Goal: Information Seeking & Learning: Learn about a topic

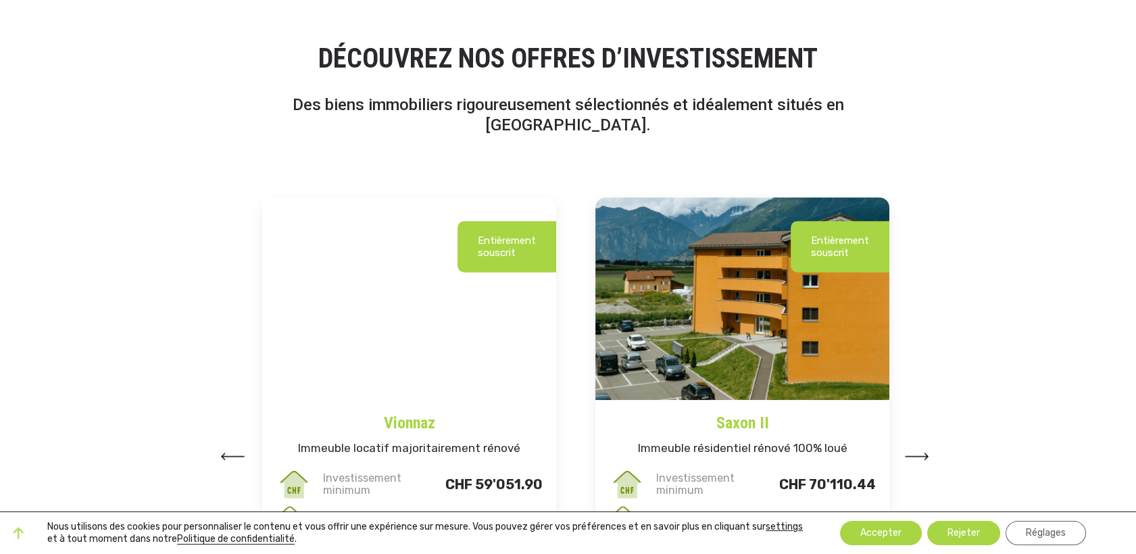
scroll to position [1576, 0]
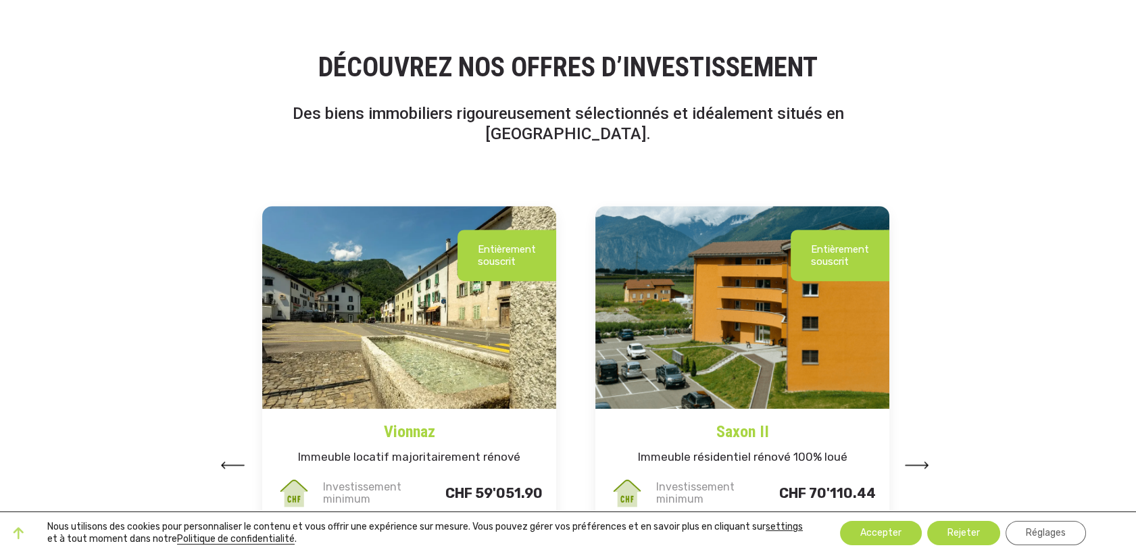
click at [923, 461] on img at bounding box center [917, 464] width 24 height 7
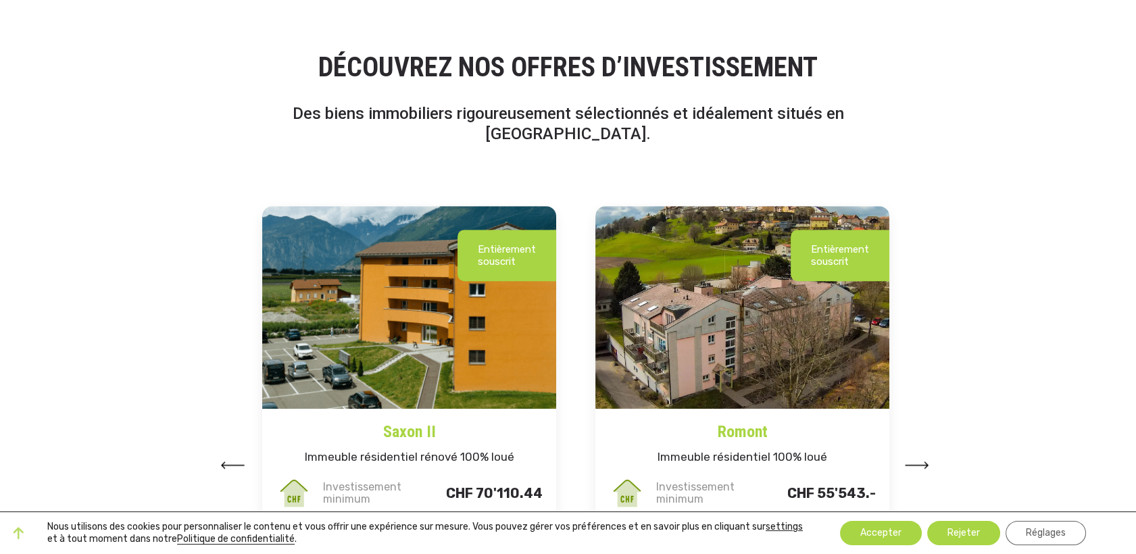
scroll to position [1726, 0]
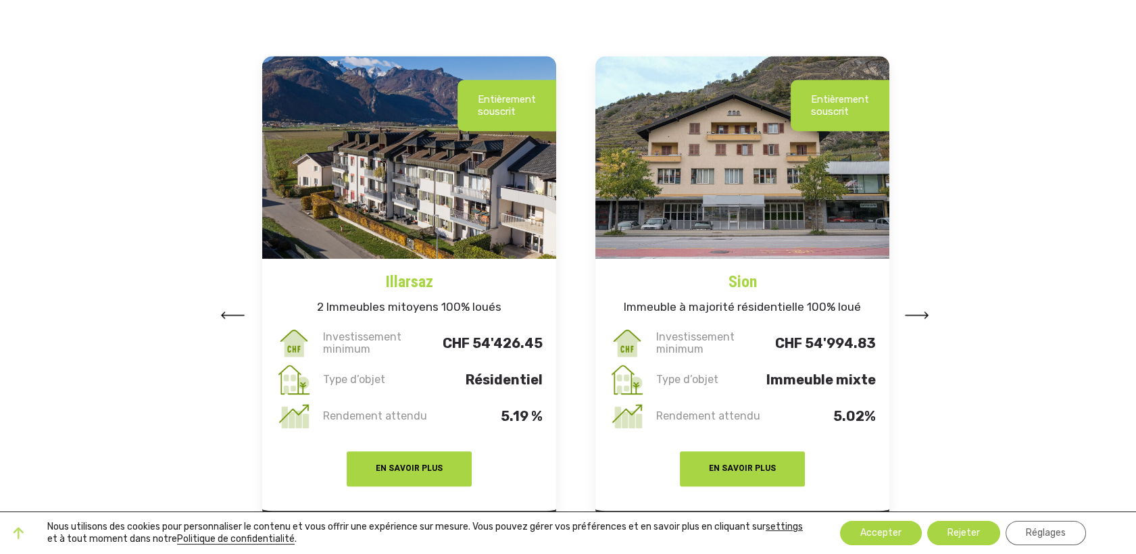
click at [921, 311] on img at bounding box center [917, 314] width 24 height 7
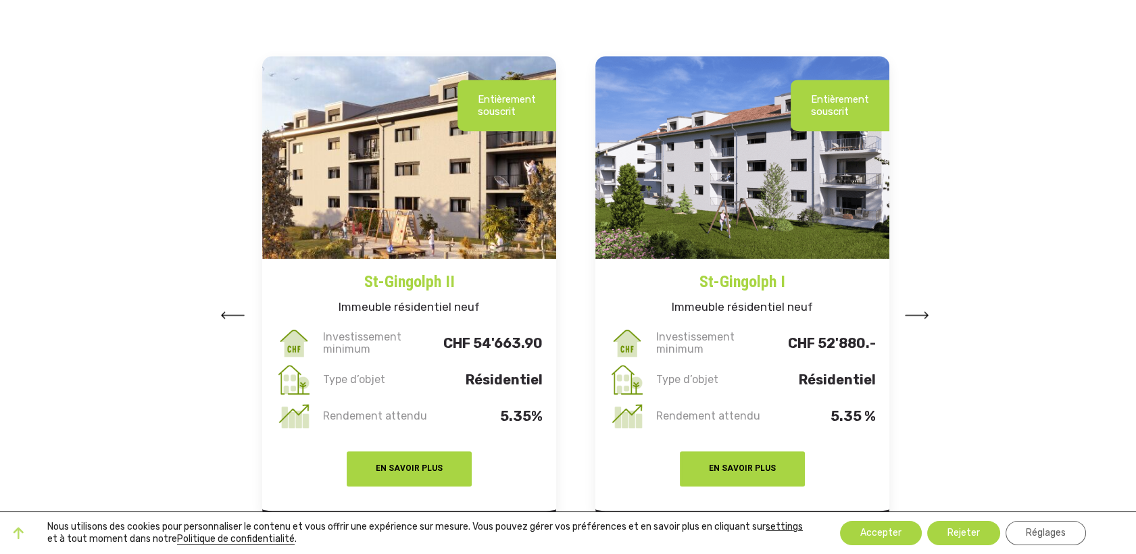
click at [921, 311] on img at bounding box center [917, 314] width 24 height 7
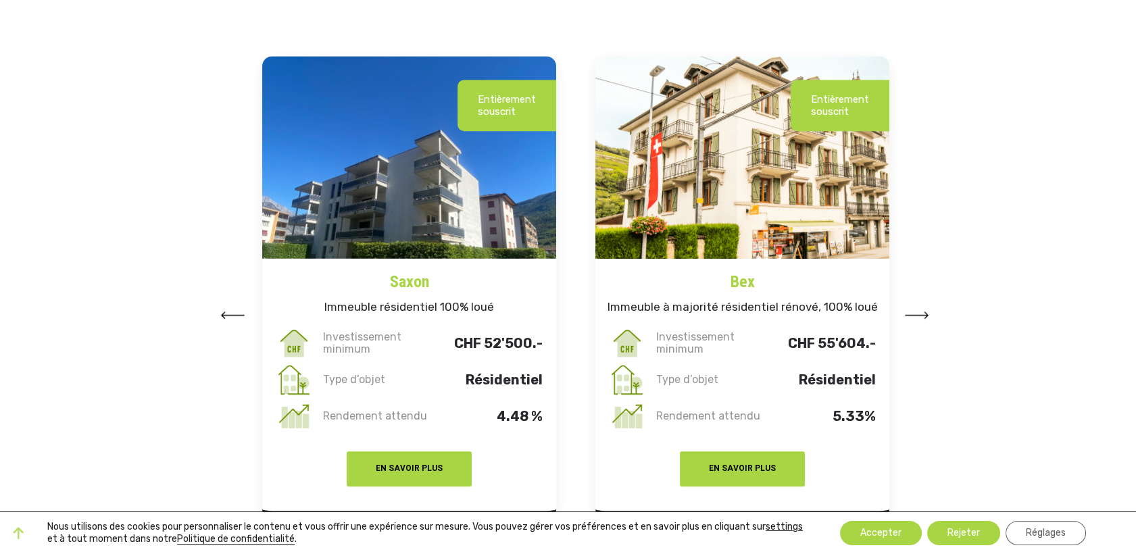
click at [921, 311] on img at bounding box center [917, 314] width 24 height 7
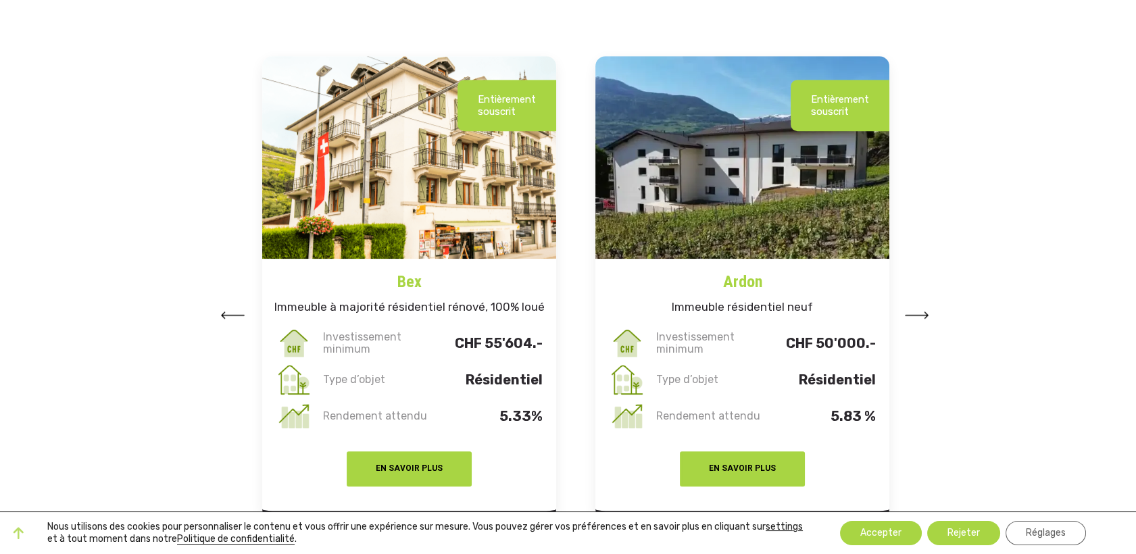
click at [921, 311] on img at bounding box center [917, 314] width 24 height 7
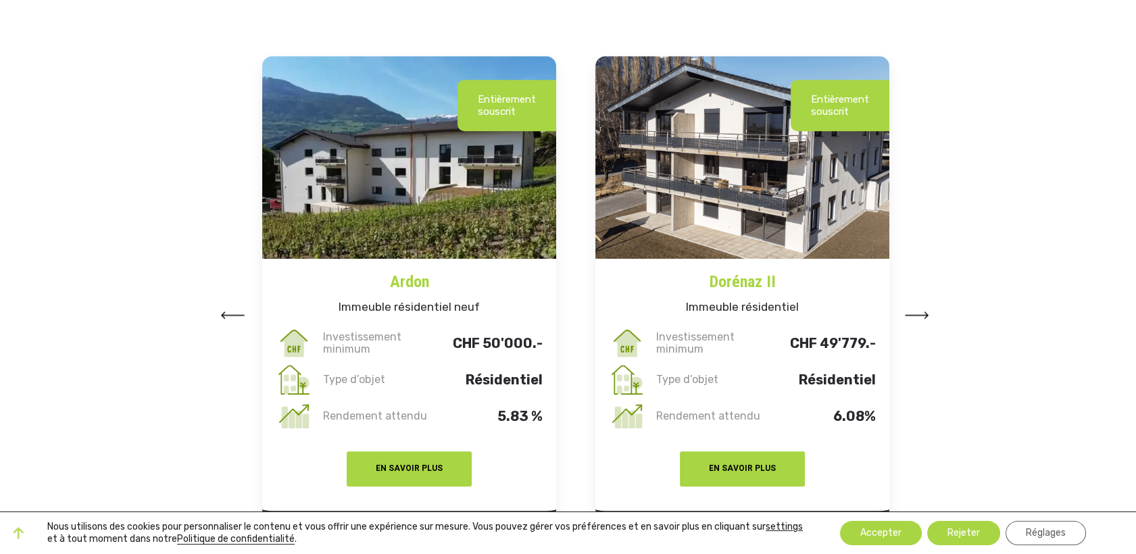
click at [921, 311] on img at bounding box center [917, 314] width 24 height 7
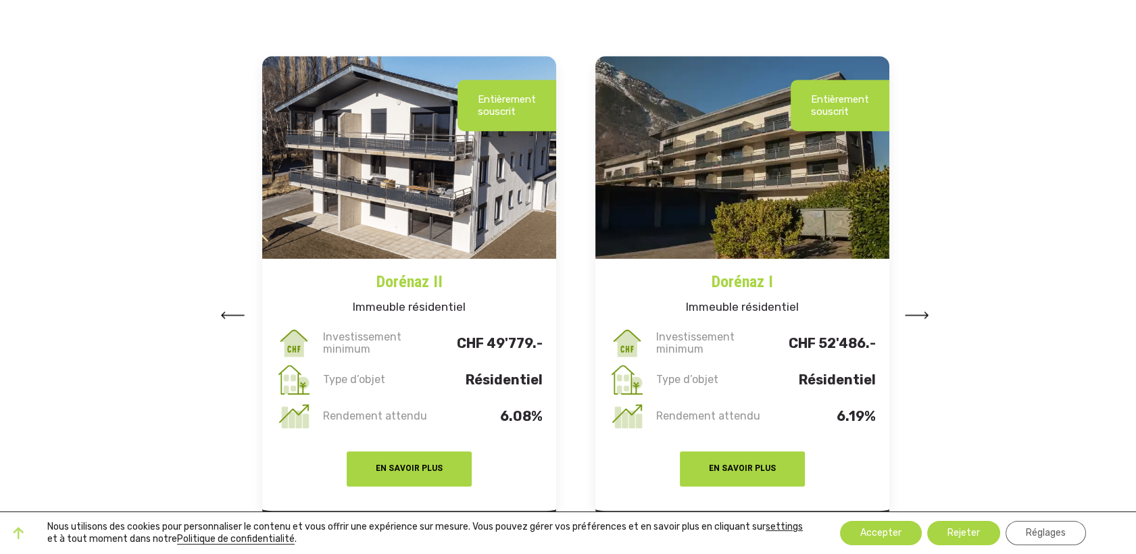
click at [921, 311] on img at bounding box center [917, 314] width 24 height 7
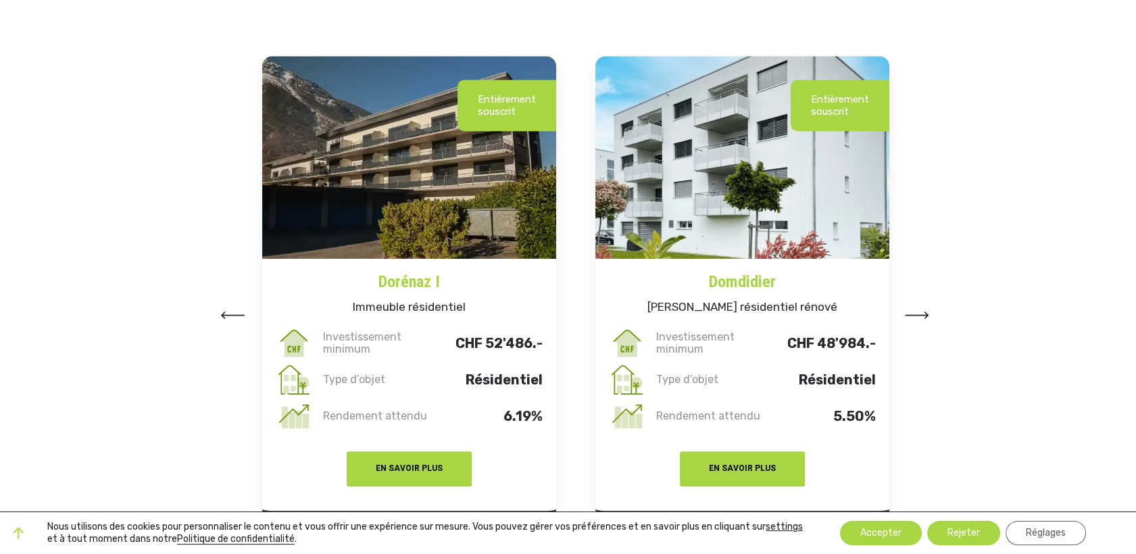
click at [921, 311] on img at bounding box center [917, 314] width 24 height 7
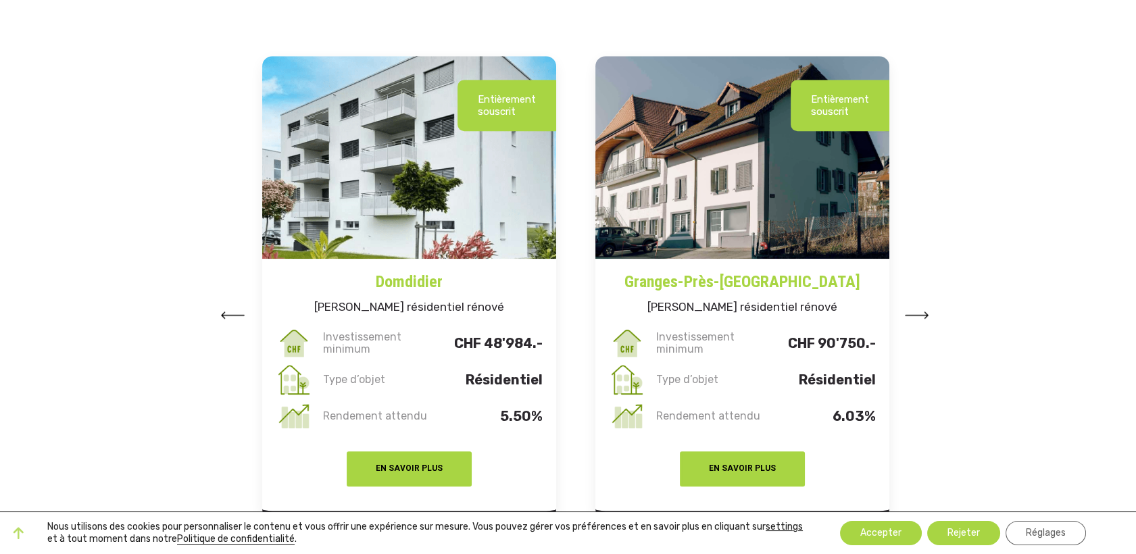
click at [921, 311] on img at bounding box center [917, 314] width 24 height 7
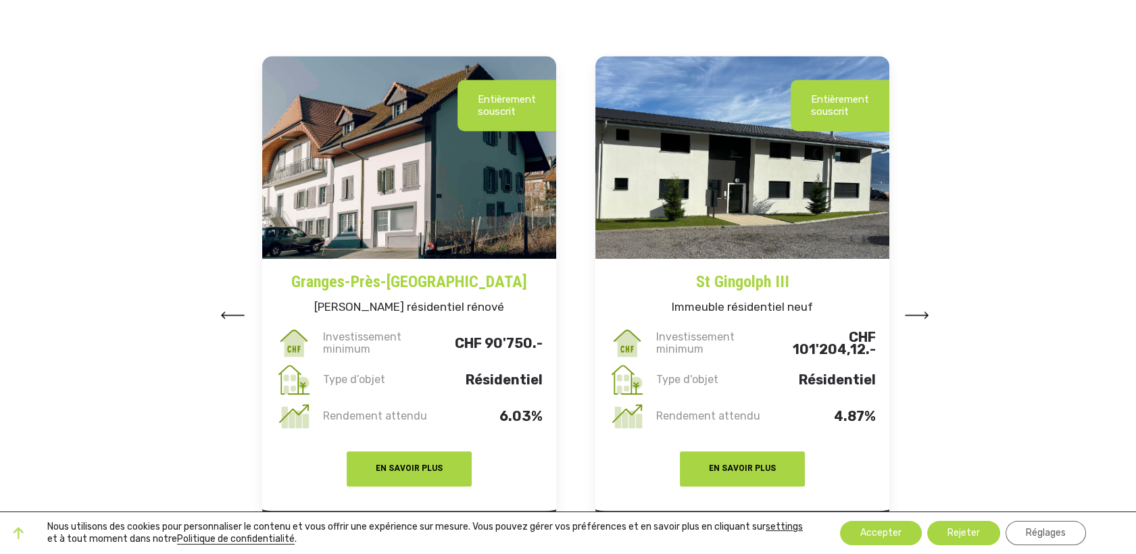
click at [921, 311] on img at bounding box center [917, 314] width 24 height 7
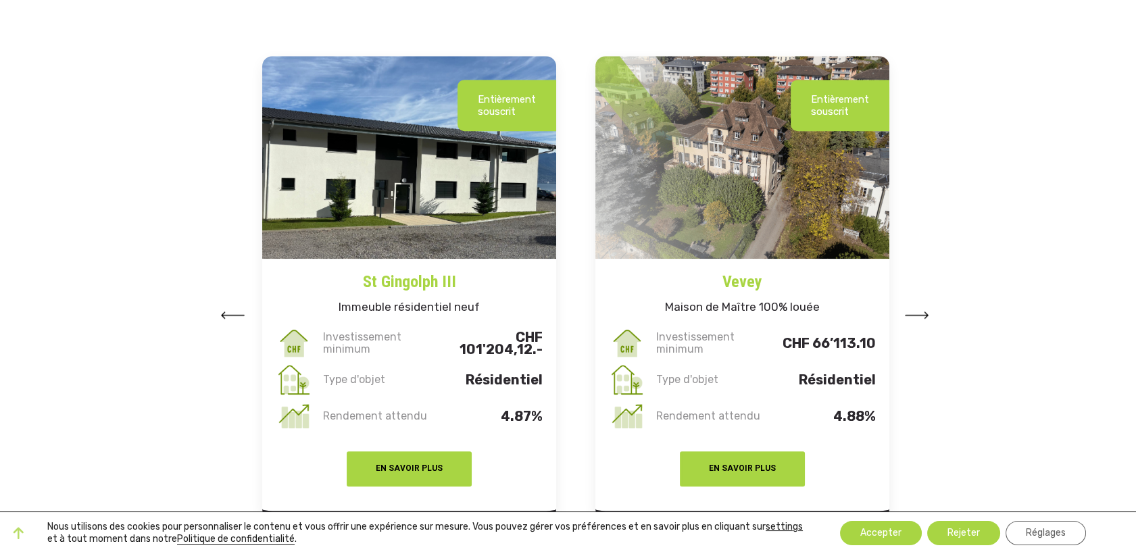
click at [921, 311] on img at bounding box center [917, 314] width 24 height 7
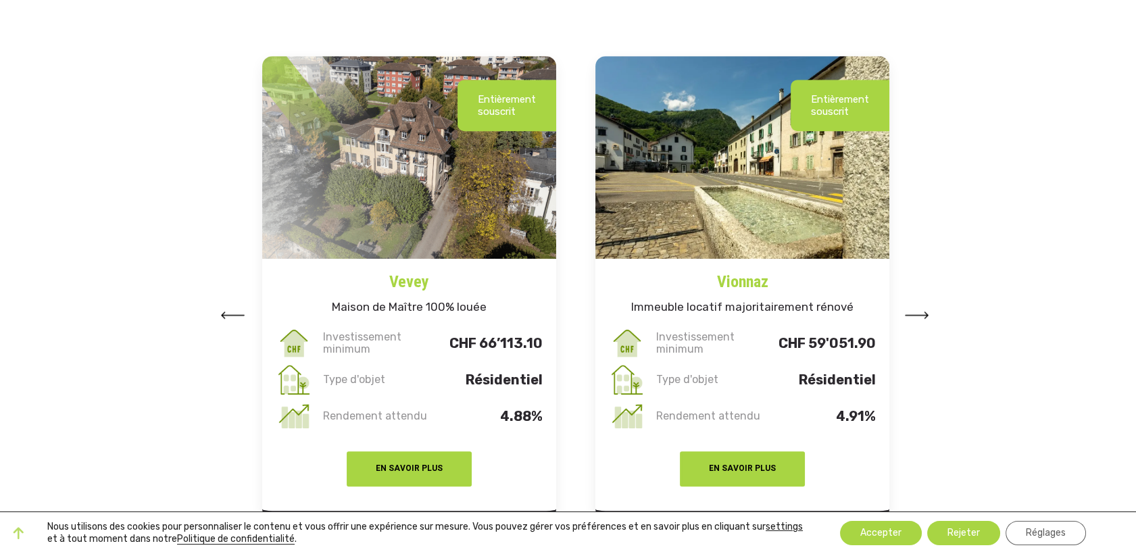
click at [921, 311] on img at bounding box center [917, 314] width 24 height 7
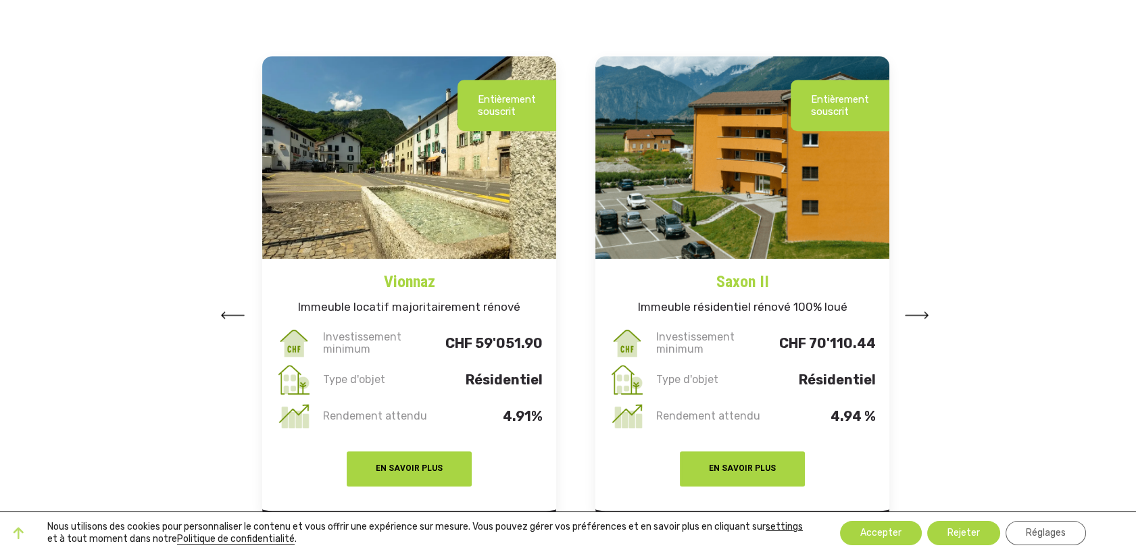
click at [921, 311] on img at bounding box center [917, 314] width 24 height 7
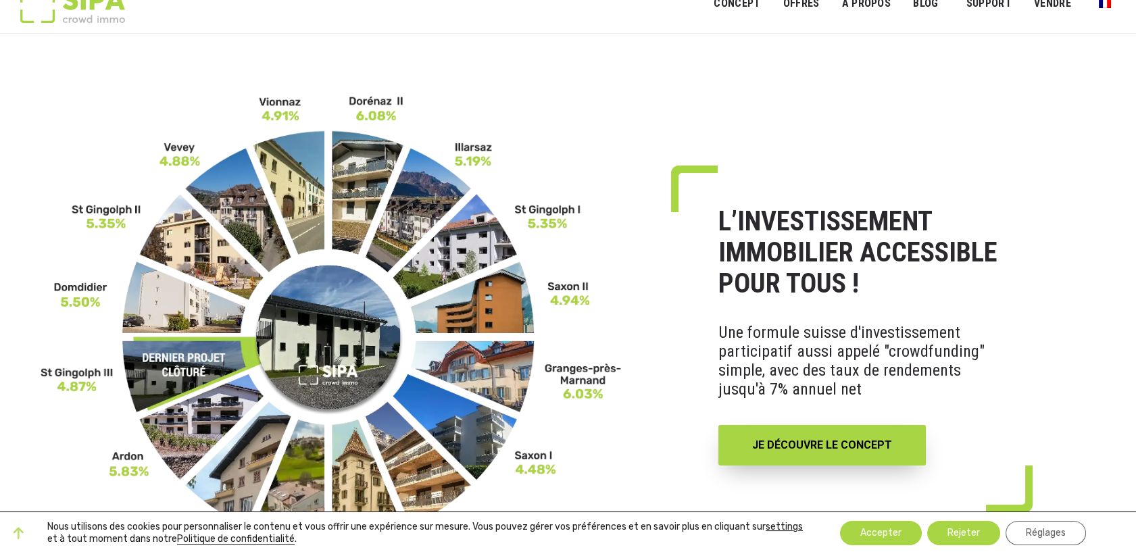
scroll to position [0, 0]
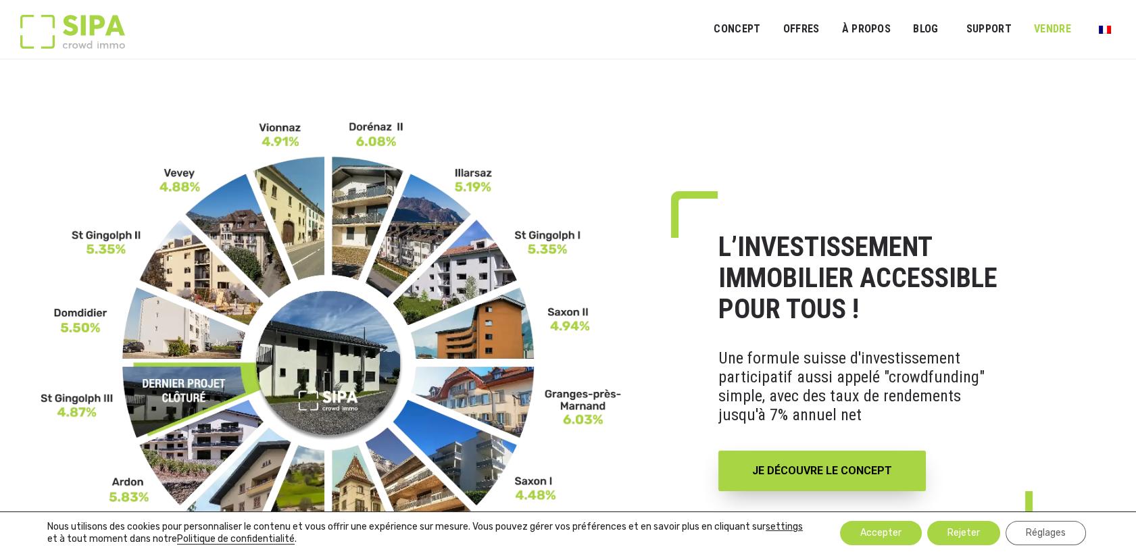
click at [1052, 24] on link "VENDRE" at bounding box center [1052, 29] width 55 height 30
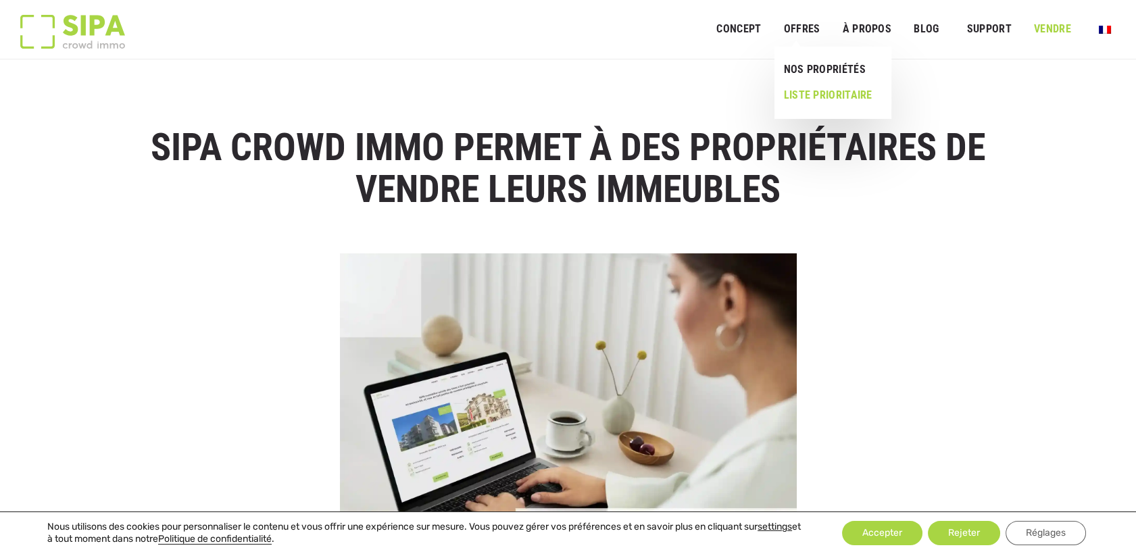
click at [812, 99] on link "LISTE PRIORITAIRE" at bounding box center [827, 95] width 106 height 26
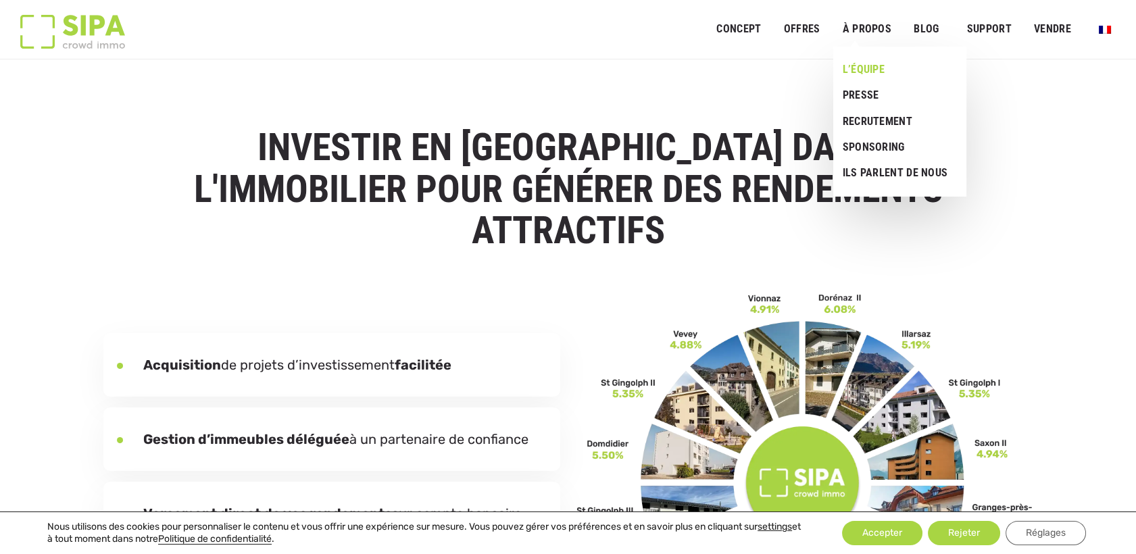
click at [867, 63] on link "L’ÉQUIPE" at bounding box center [894, 70] width 123 height 26
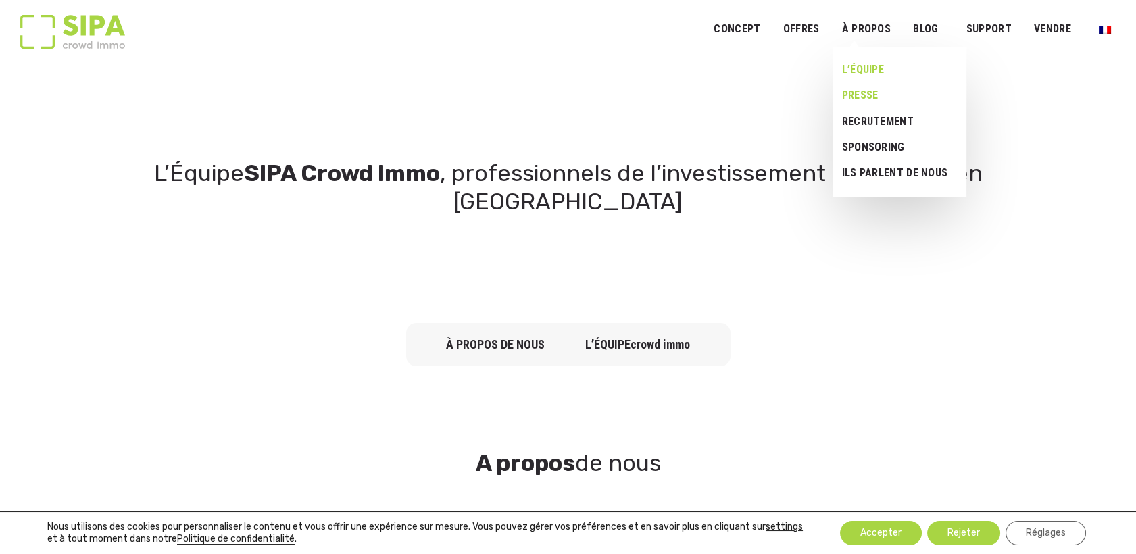
click at [862, 96] on link "Presse" at bounding box center [894, 95] width 124 height 26
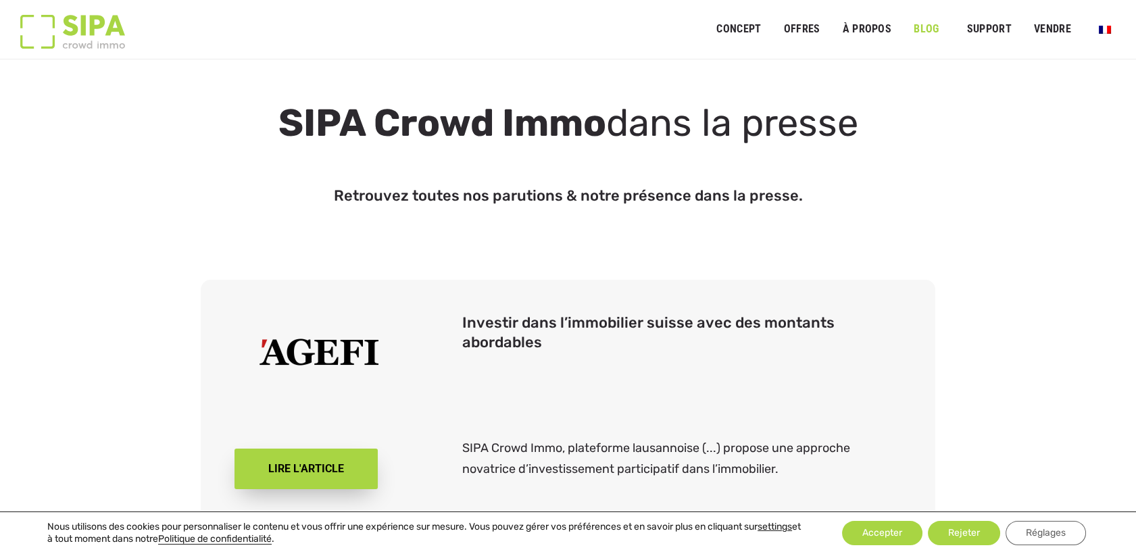
click at [924, 28] on link "Blog" at bounding box center [926, 29] width 43 height 30
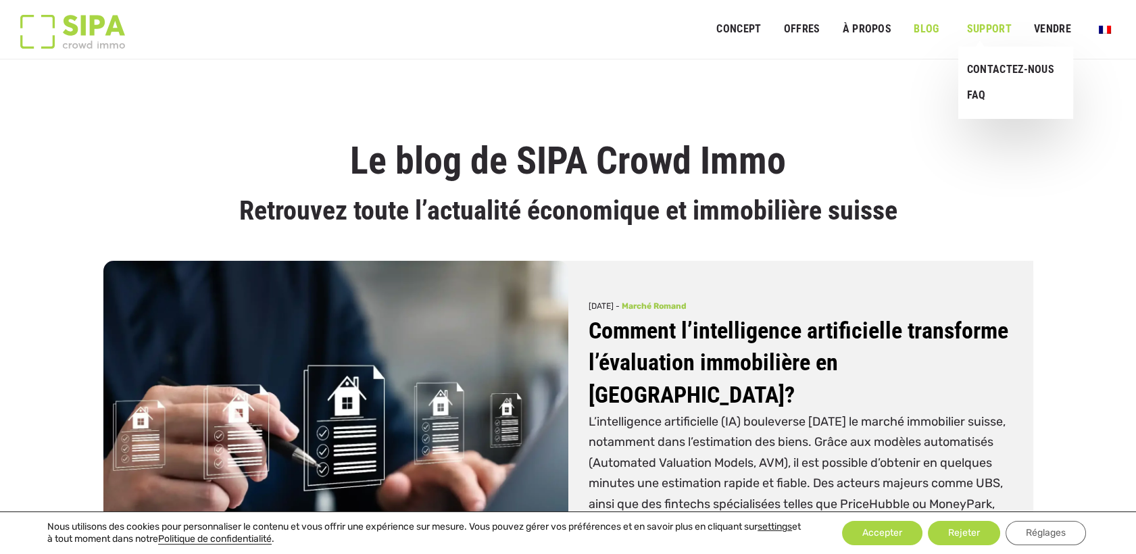
click at [1000, 24] on link "SUPPORT" at bounding box center [989, 29] width 62 height 30
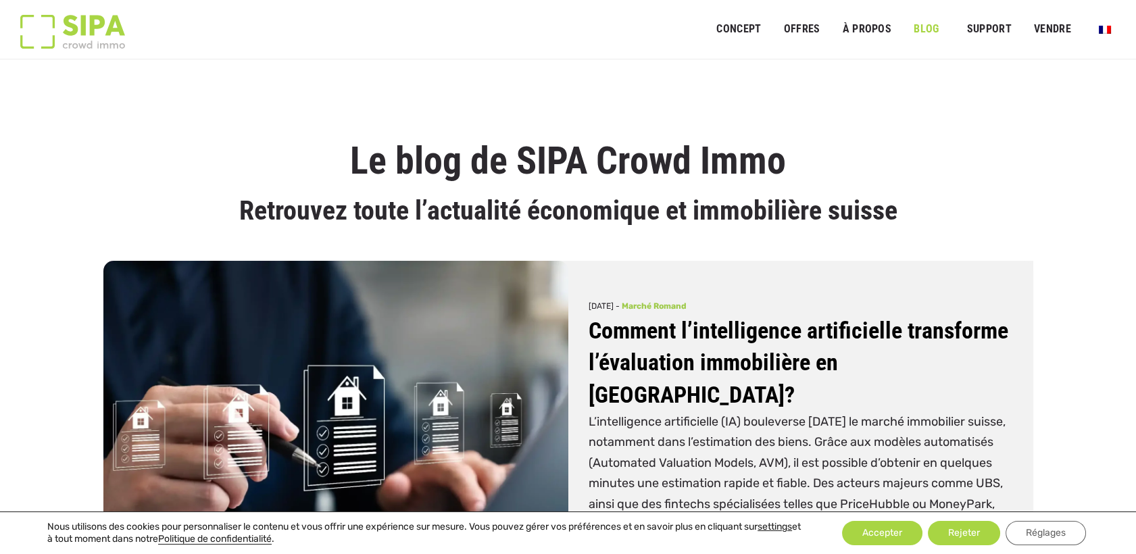
click at [937, 26] on link "Blog" at bounding box center [926, 29] width 43 height 30
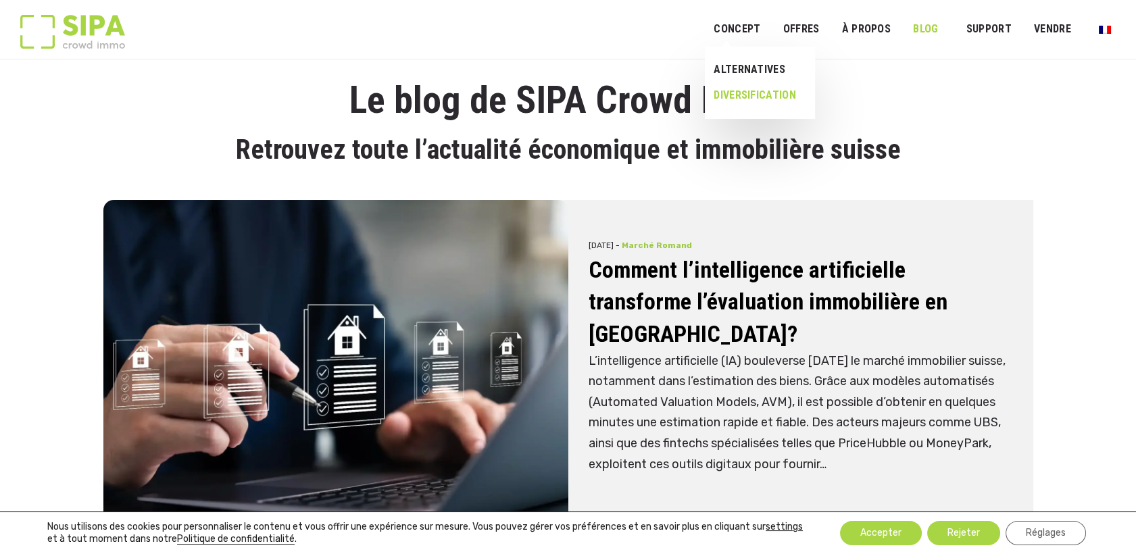
click at [737, 95] on link "DIVERSIFICATION" at bounding box center [755, 95] width 100 height 26
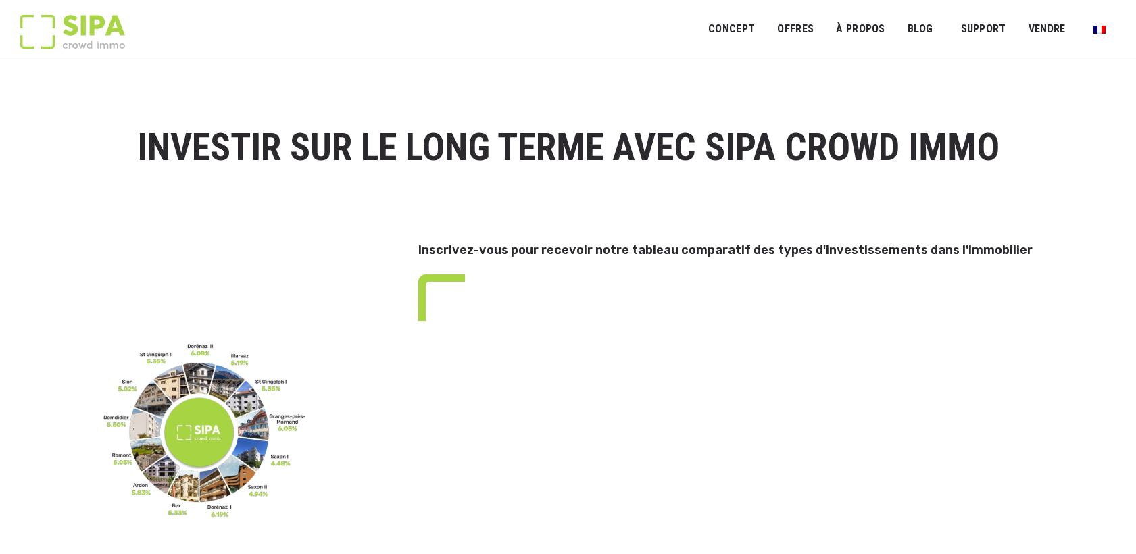
scroll to position [751, 0]
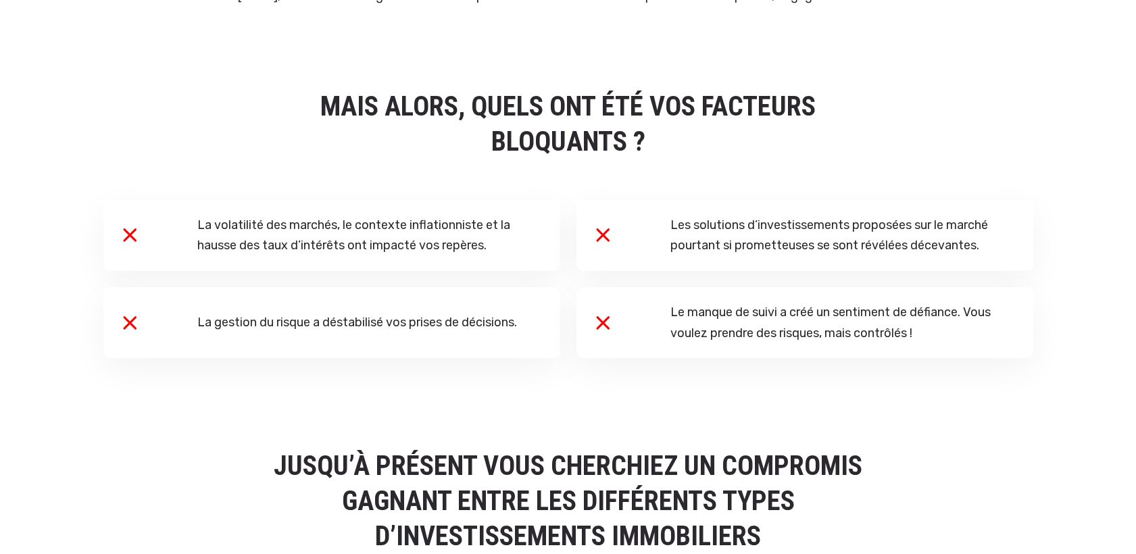
select select "**"
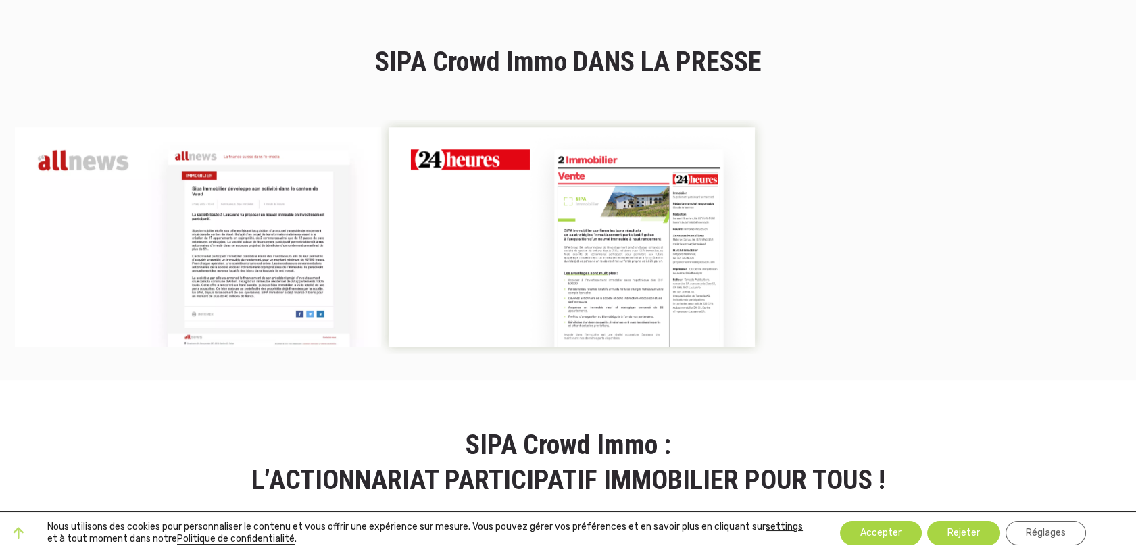
scroll to position [2552, 0]
